Goal: Navigation & Orientation: Understand site structure

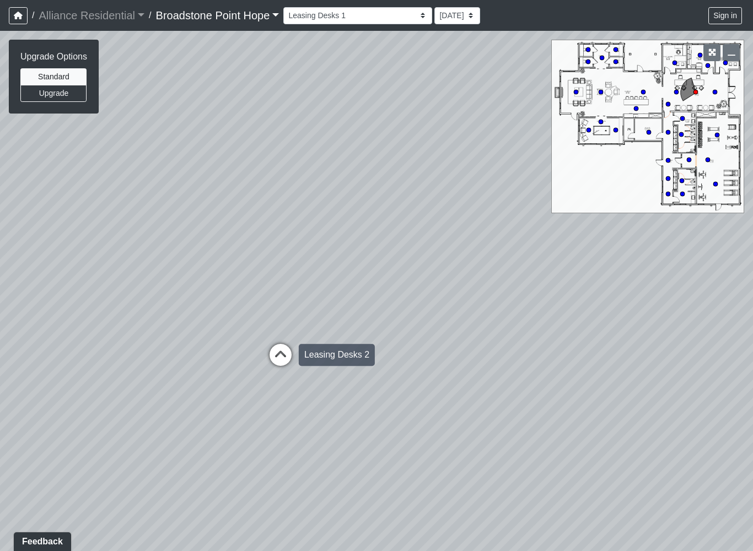
click at [296, 362] on icon at bounding box center [280, 360] width 33 height 33
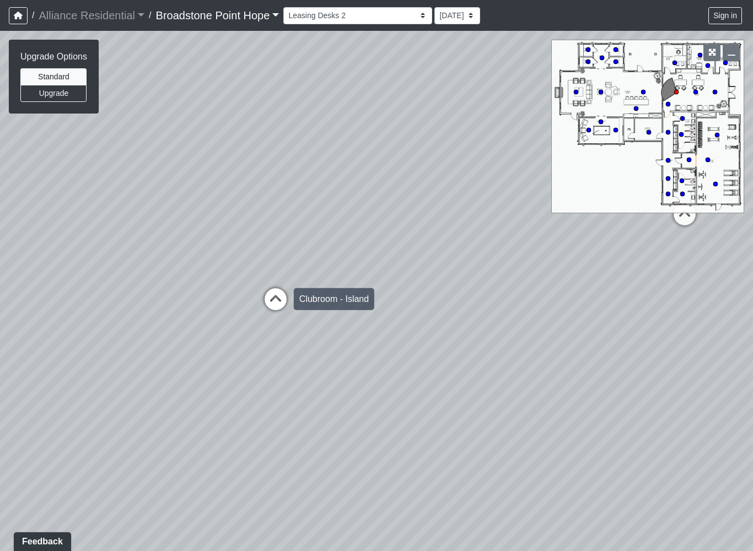
click at [288, 313] on icon at bounding box center [275, 304] width 33 height 33
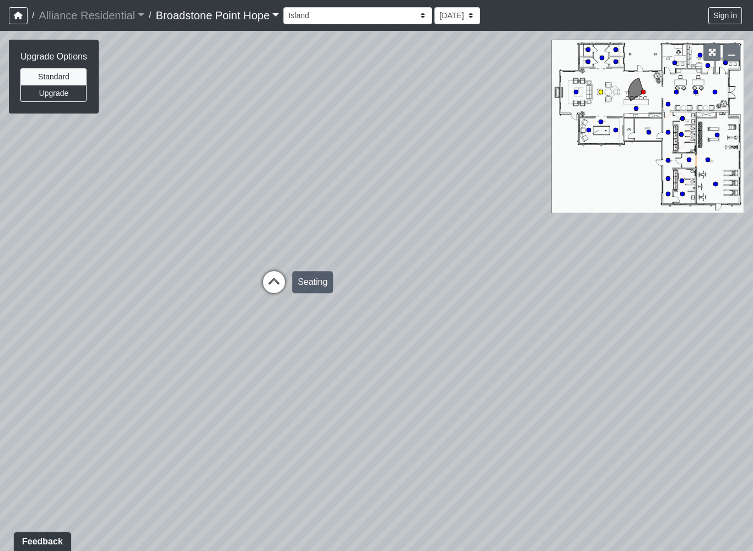
click at [287, 301] on icon at bounding box center [274, 287] width 33 height 33
click at [490, 231] on icon at bounding box center [492, 224] width 33 height 33
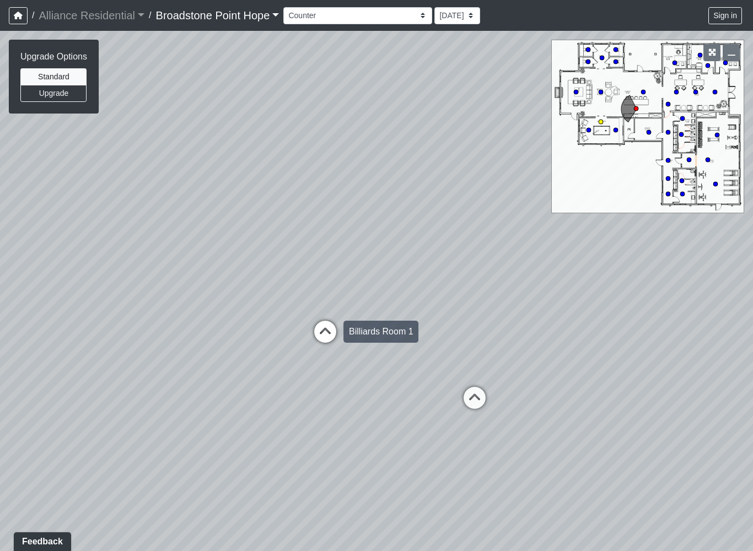
click at [335, 341] on icon at bounding box center [325, 337] width 33 height 33
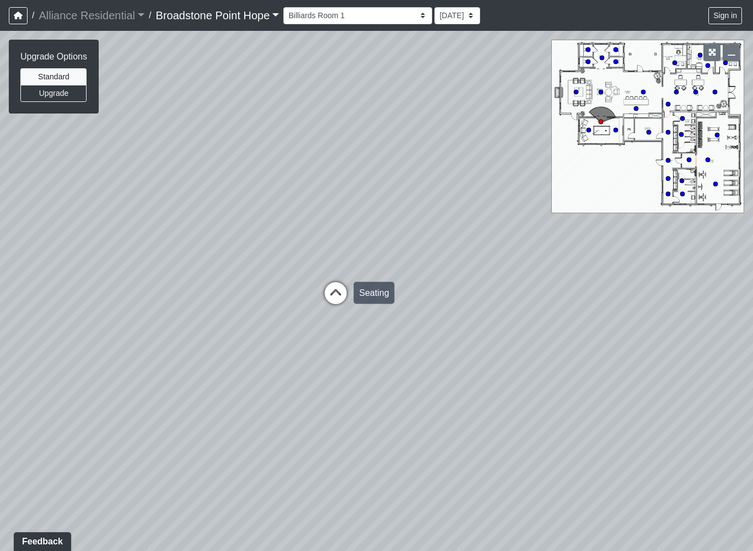
click at [335, 290] on icon at bounding box center [335, 298] width 33 height 33
click at [280, 311] on div "Loading... Leasing Desks 1 Loading... Breakroom 1 Loading... Leasing Office 1 L…" at bounding box center [376, 291] width 753 height 521
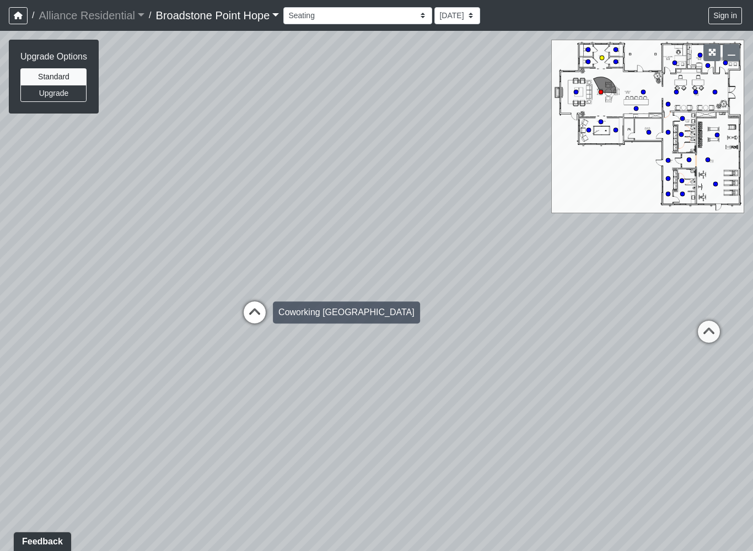
click at [257, 313] on icon at bounding box center [254, 318] width 33 height 33
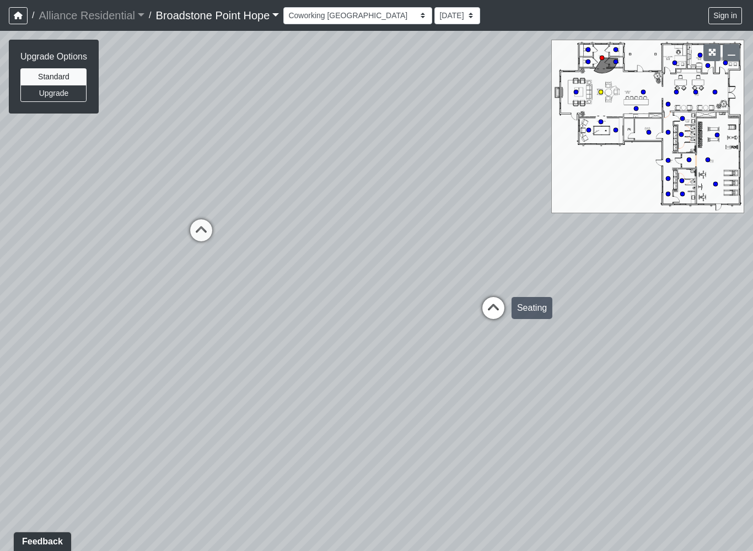
click at [494, 293] on div "Loading... Seating" at bounding box center [493, 308] width 33 height 33
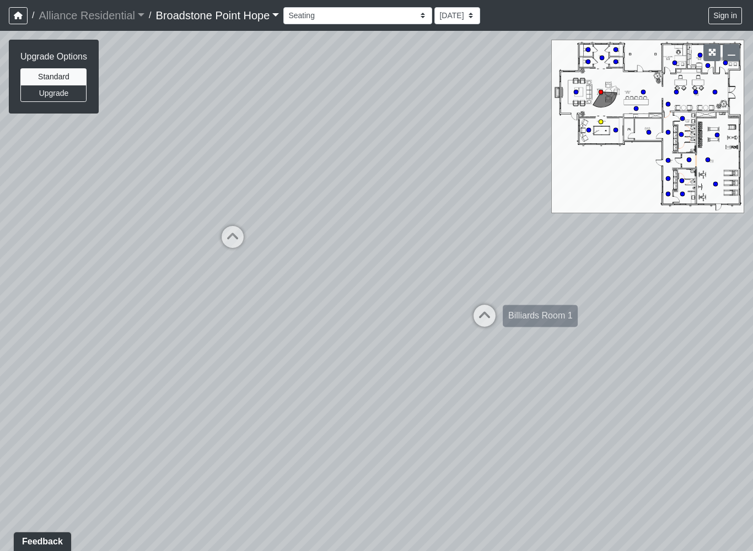
click at [499, 307] on icon at bounding box center [484, 321] width 33 height 33
click at [463, 309] on div "Seating" at bounding box center [483, 318] width 41 height 22
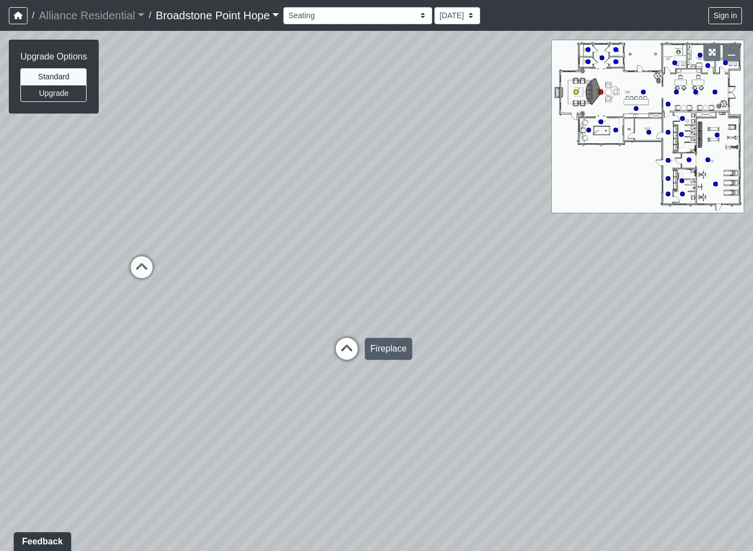
click at [352, 347] on icon at bounding box center [346, 354] width 33 height 33
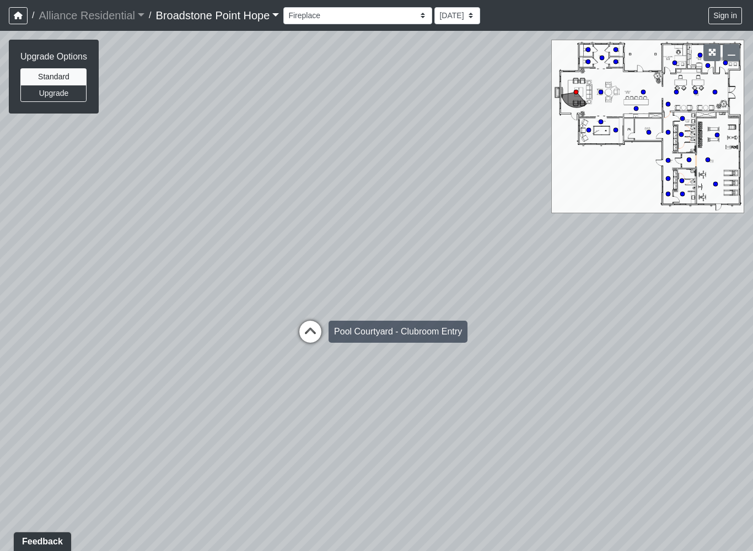
click at [314, 331] on icon at bounding box center [310, 337] width 33 height 33
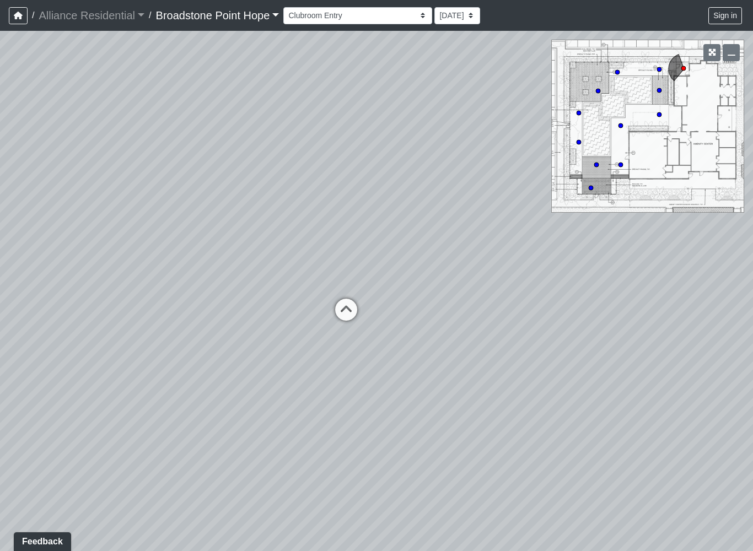
click at [434, 308] on div "Loading... Leasing Desks 1 Loading... Breakroom 1 Loading... Leasing Office 1 L…" at bounding box center [376, 291] width 753 height 521
click at [345, 315] on icon at bounding box center [346, 315] width 33 height 33
click at [317, 341] on icon at bounding box center [323, 355] width 33 height 33
click at [316, 353] on div "Loading... Paver Walkway 2" at bounding box center [307, 365] width 33 height 33
click at [289, 356] on icon at bounding box center [288, 367] width 33 height 33
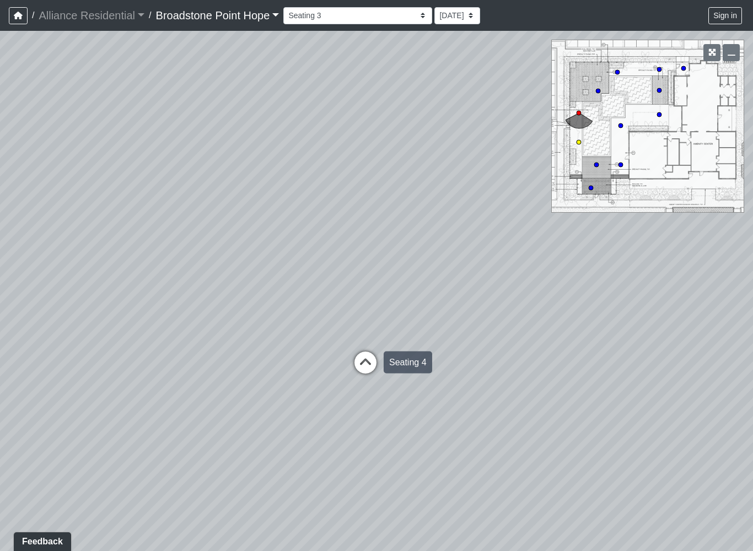
click at [368, 355] on icon at bounding box center [365, 368] width 33 height 33
click at [272, 381] on icon at bounding box center [270, 384] width 33 height 33
click at [491, 390] on icon at bounding box center [490, 397] width 33 height 33
click at [372, 363] on div "Loading... Leasing Desks 1 Loading... Breakroom 1 Loading... Leasing Office 1 L…" at bounding box center [376, 291] width 753 height 521
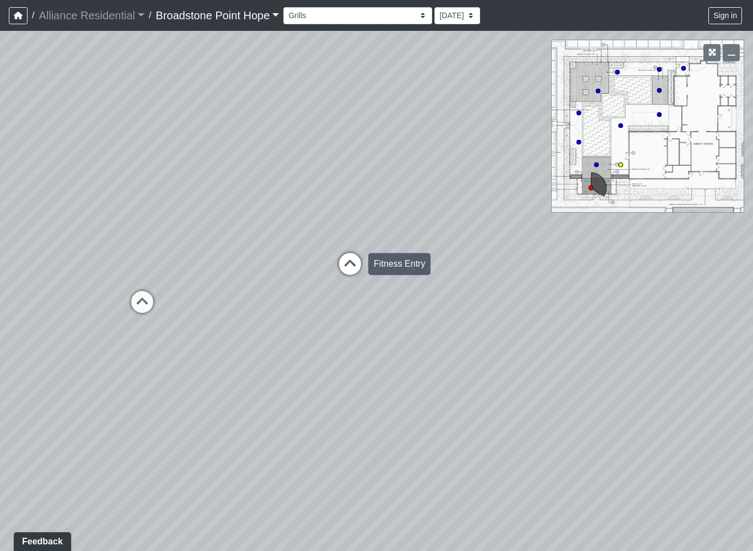
click at [352, 285] on icon at bounding box center [350, 269] width 33 height 33
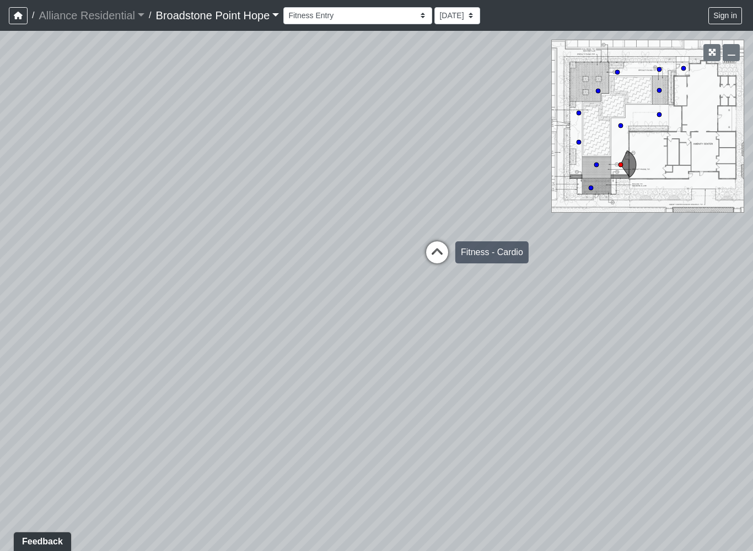
click at [425, 258] on icon at bounding box center [437, 258] width 33 height 33
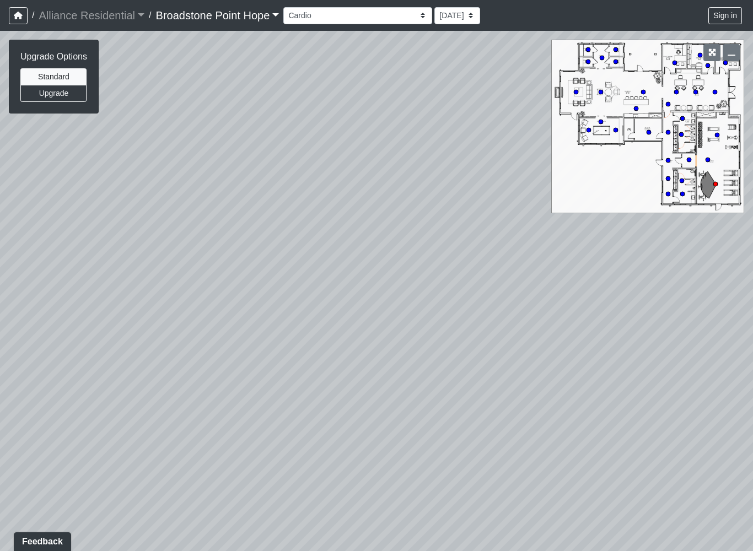
click at [382, 361] on div "Loading... Leasing Desks 1 Loading... Breakroom 1 Loading... Leasing Office 1 L…" at bounding box center [376, 291] width 753 height 521
click at [362, 264] on icon at bounding box center [362, 276] width 33 height 33
click at [313, 302] on icon at bounding box center [312, 309] width 33 height 33
click at [412, 328] on div "Loading... Leasing Desks 1 Loading... Breakroom 1 Loading... Leasing Office 1 L…" at bounding box center [376, 291] width 753 height 521
click at [442, 356] on icon at bounding box center [439, 355] width 33 height 33
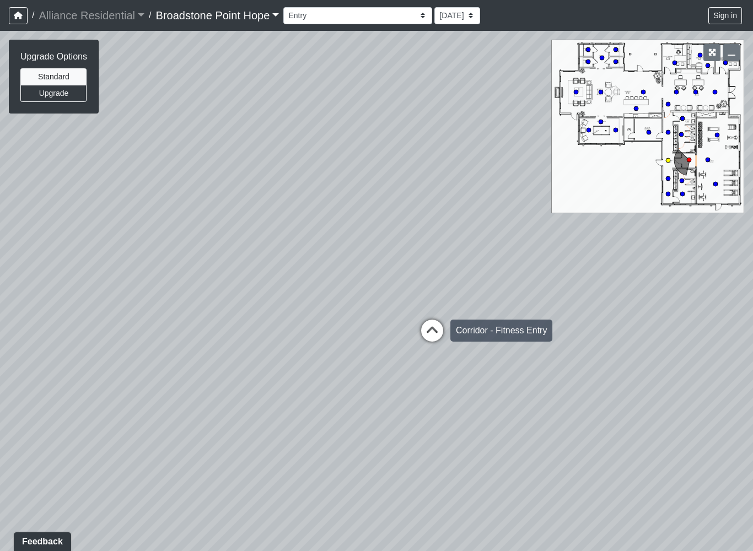
click at [427, 333] on icon at bounding box center [432, 336] width 33 height 33
click at [326, 283] on div "Loading... Leasing Desks 1 Loading... Breakroom 1 Loading... Leasing Office 1 L…" at bounding box center [376, 291] width 753 height 521
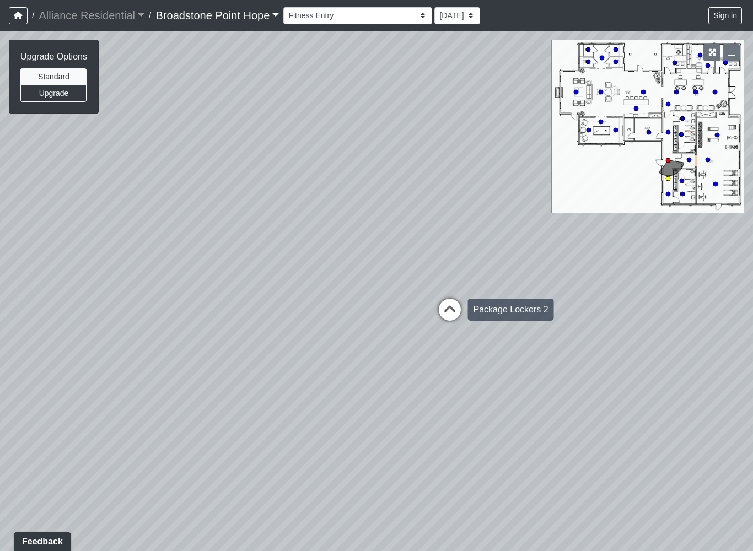
click at [451, 310] on icon at bounding box center [449, 315] width 33 height 33
click at [459, 314] on icon at bounding box center [449, 322] width 33 height 33
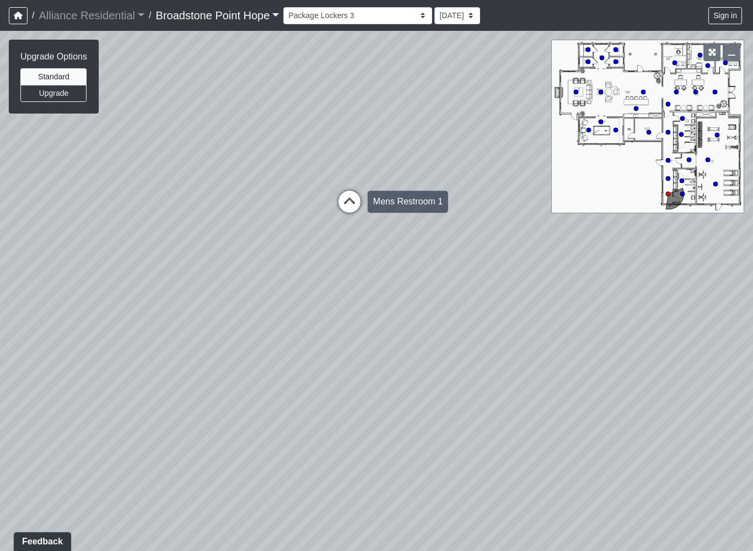
click at [356, 200] on icon at bounding box center [349, 207] width 33 height 33
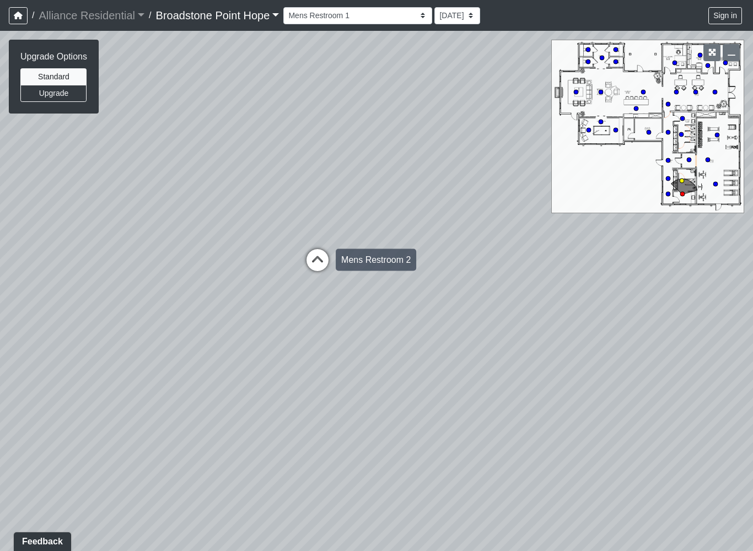
click at [312, 260] on icon at bounding box center [317, 265] width 33 height 33
select select "s9dB9ewoWPguyHergQ8HQx"
